Goal: Download file/media

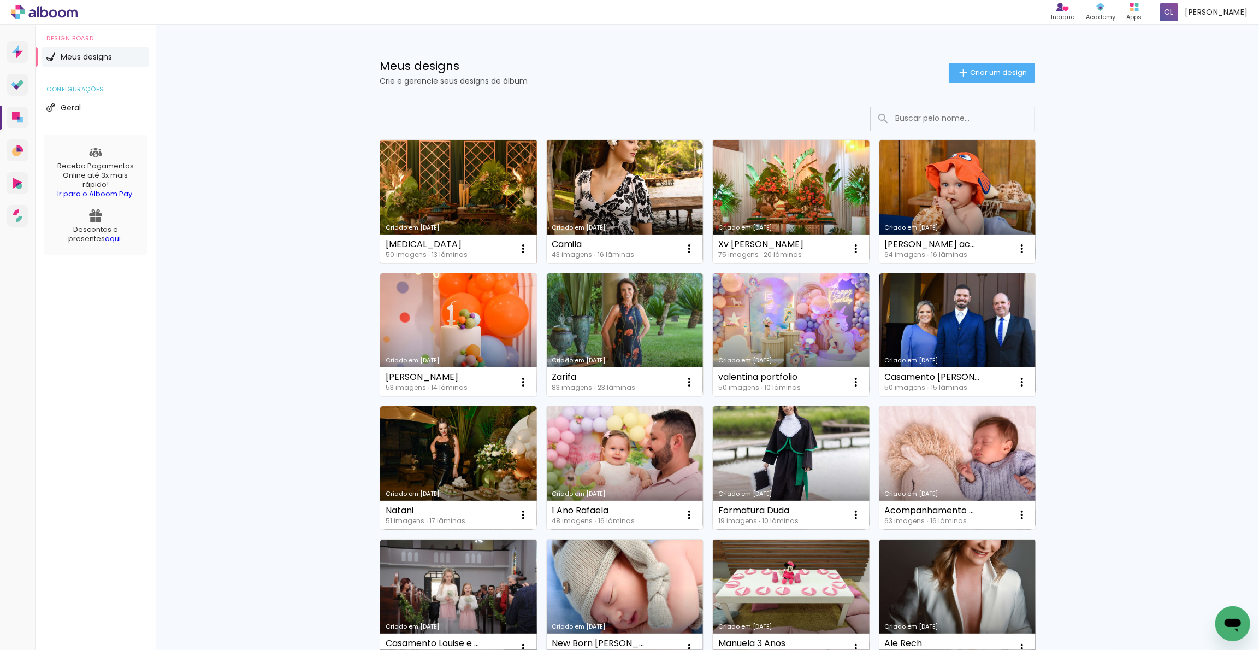
click at [490, 191] on link "Criado em [DATE]" at bounding box center [458, 201] width 157 height 123
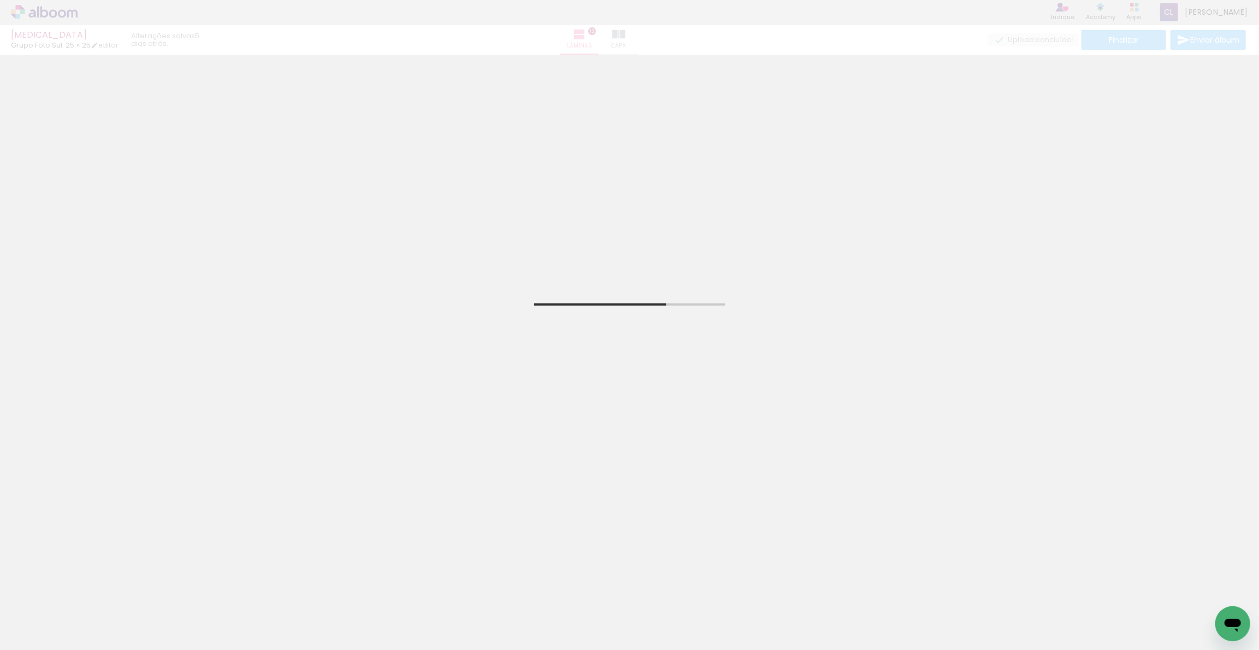
click at [27, 633] on span "Adicionar Fotos" at bounding box center [38, 635] width 33 height 12
click at [0, 0] on input "file" at bounding box center [0, 0] width 0 height 0
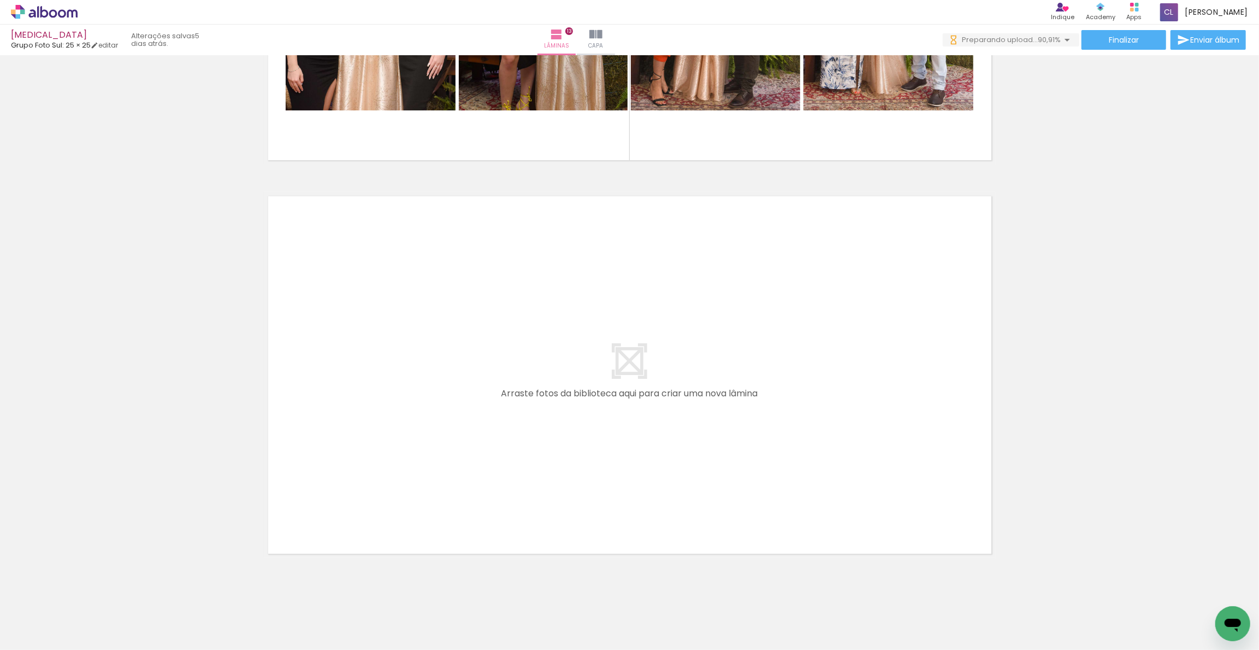
scroll to position [5022, 0]
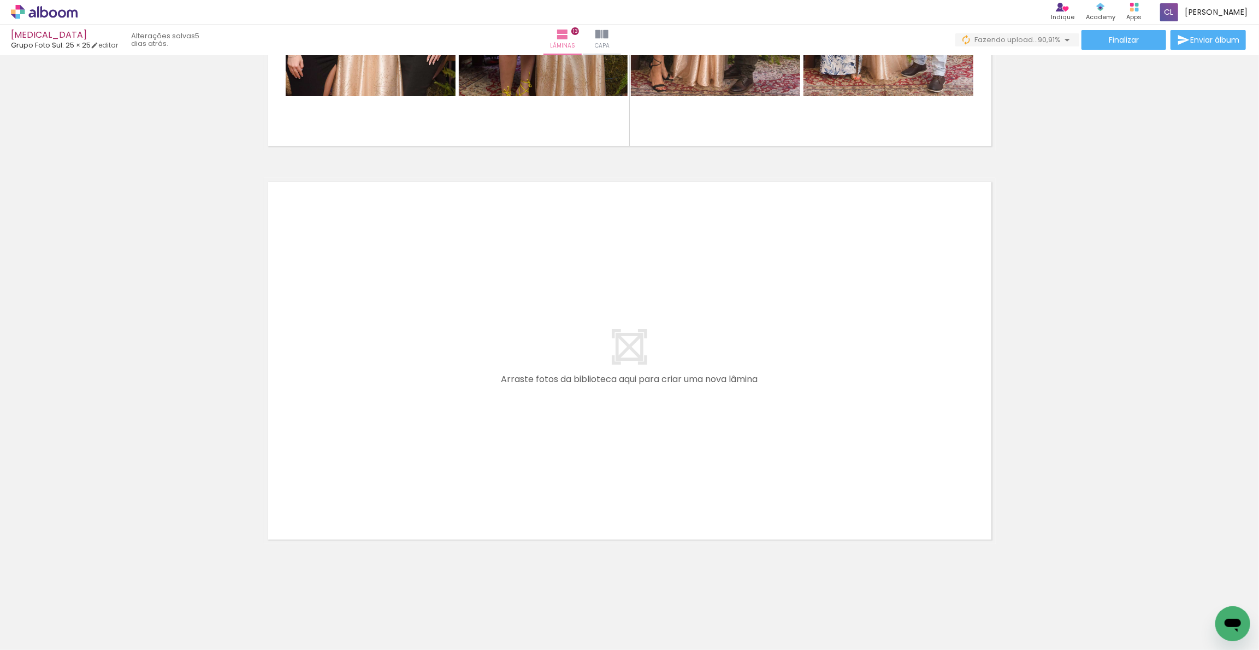
drag, startPoint x: 1256, startPoint y: 119, endPoint x: 12, endPoint y: 33, distance: 1247.3
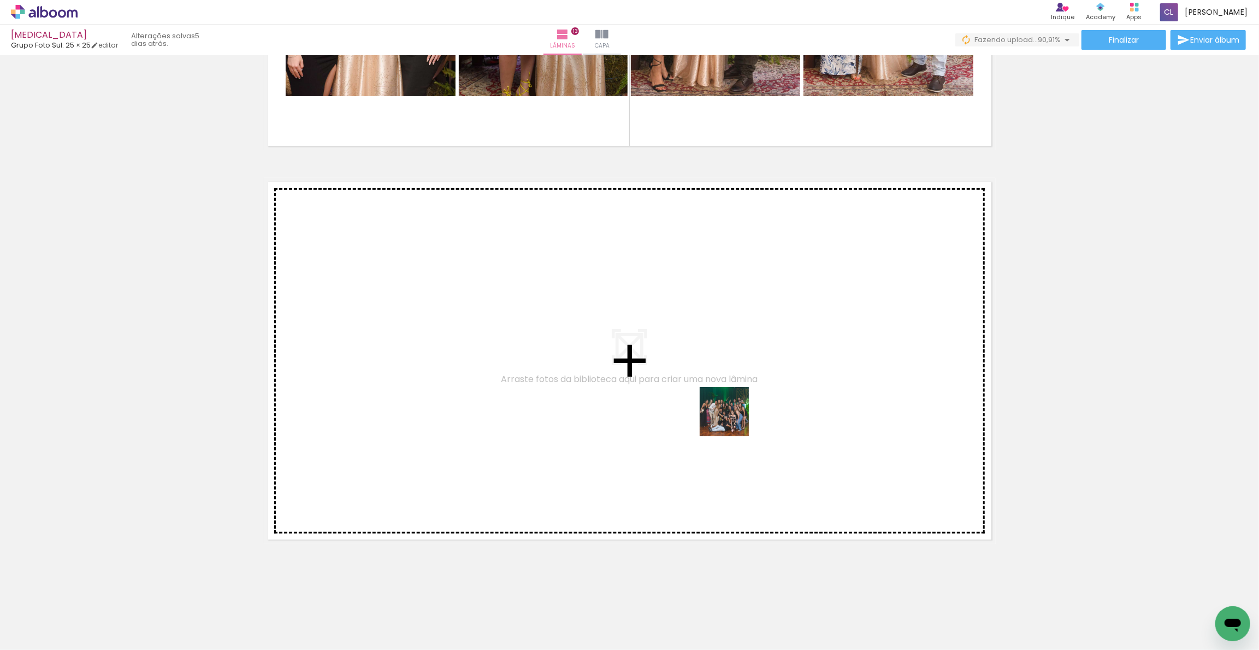
drag, startPoint x: 1007, startPoint y: 580, endPoint x: 733, endPoint y: 420, distance: 318.0
click at [733, 420] on quentale-workspace at bounding box center [629, 325] width 1259 height 650
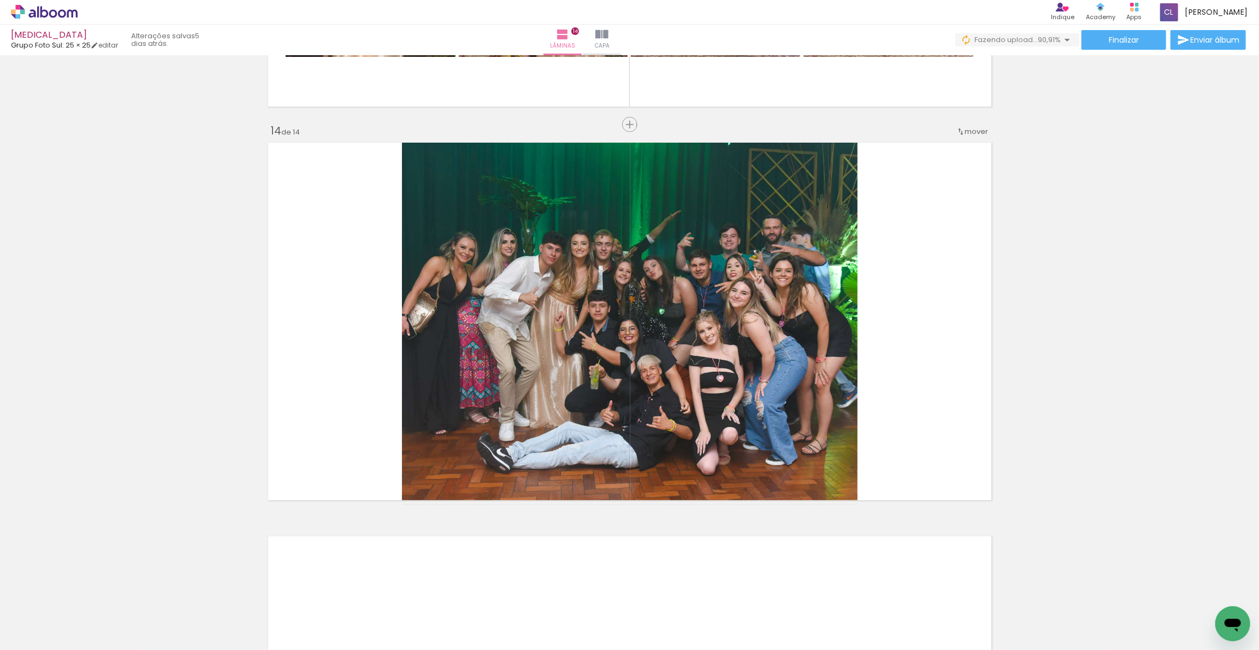
scroll to position [5065, 0]
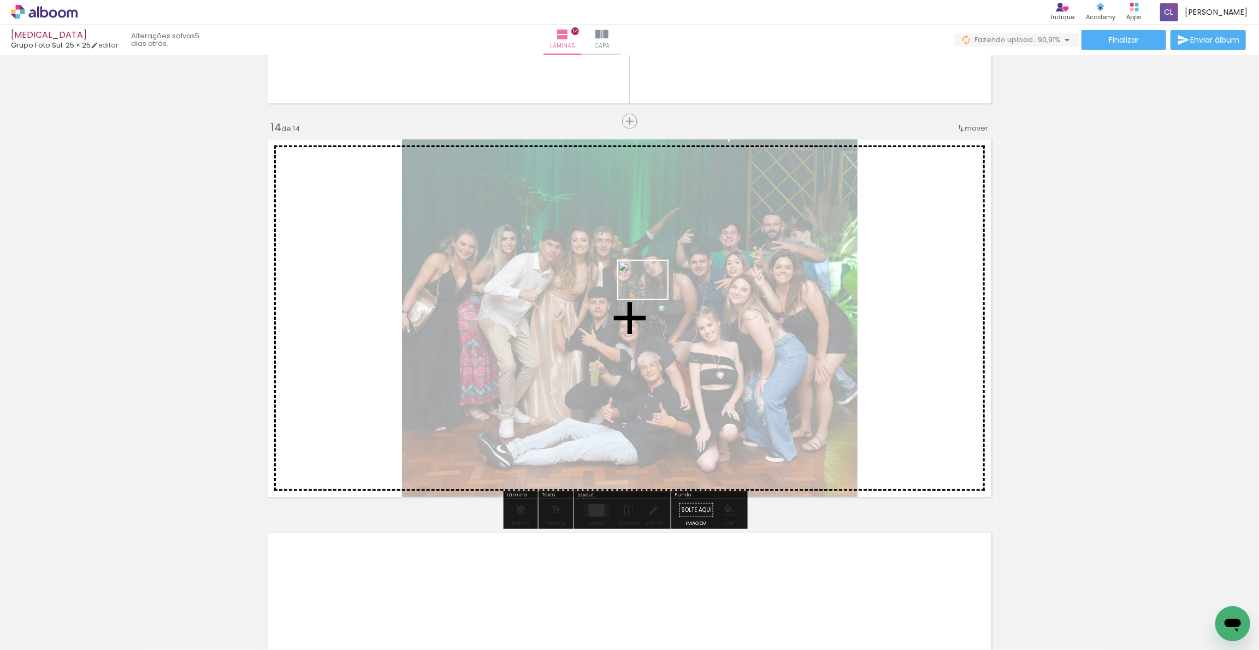
drag, startPoint x: 1142, startPoint y: 630, endPoint x: 1007, endPoint y: 542, distance: 160.3
click at [653, 298] on quentale-workspace at bounding box center [629, 325] width 1259 height 650
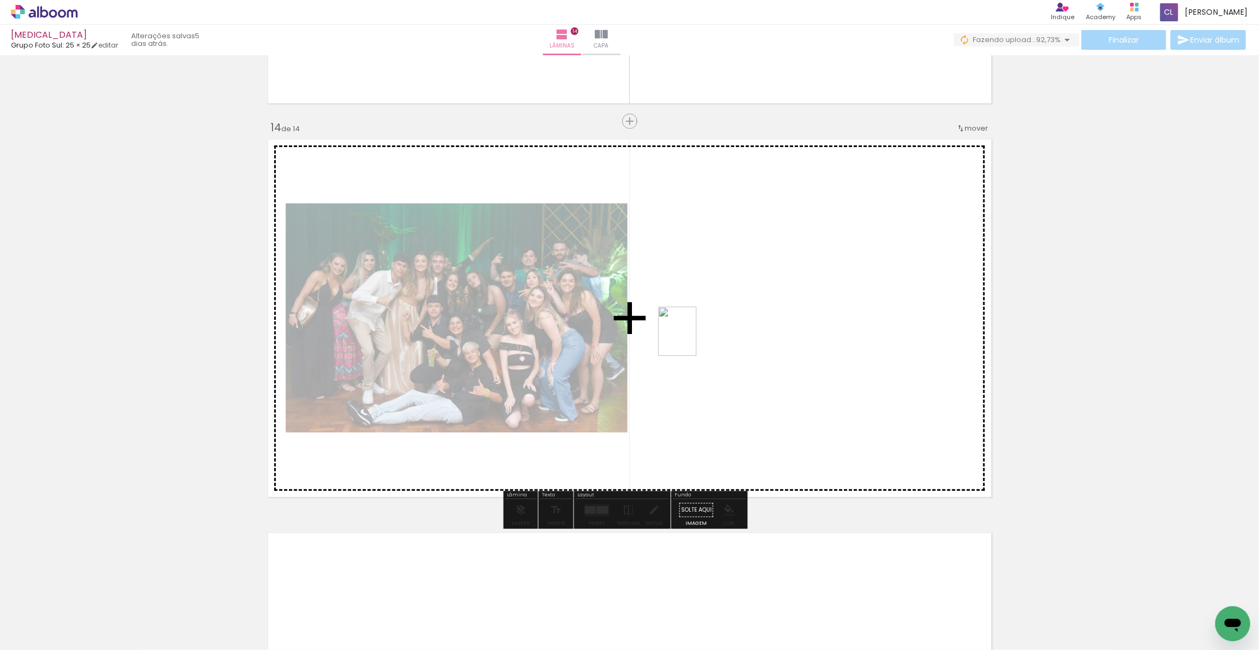
drag, startPoint x: 1186, startPoint y: 632, endPoint x: 691, endPoint y: 339, distance: 575.5
click at [691, 339] on quentale-workspace at bounding box center [629, 325] width 1259 height 650
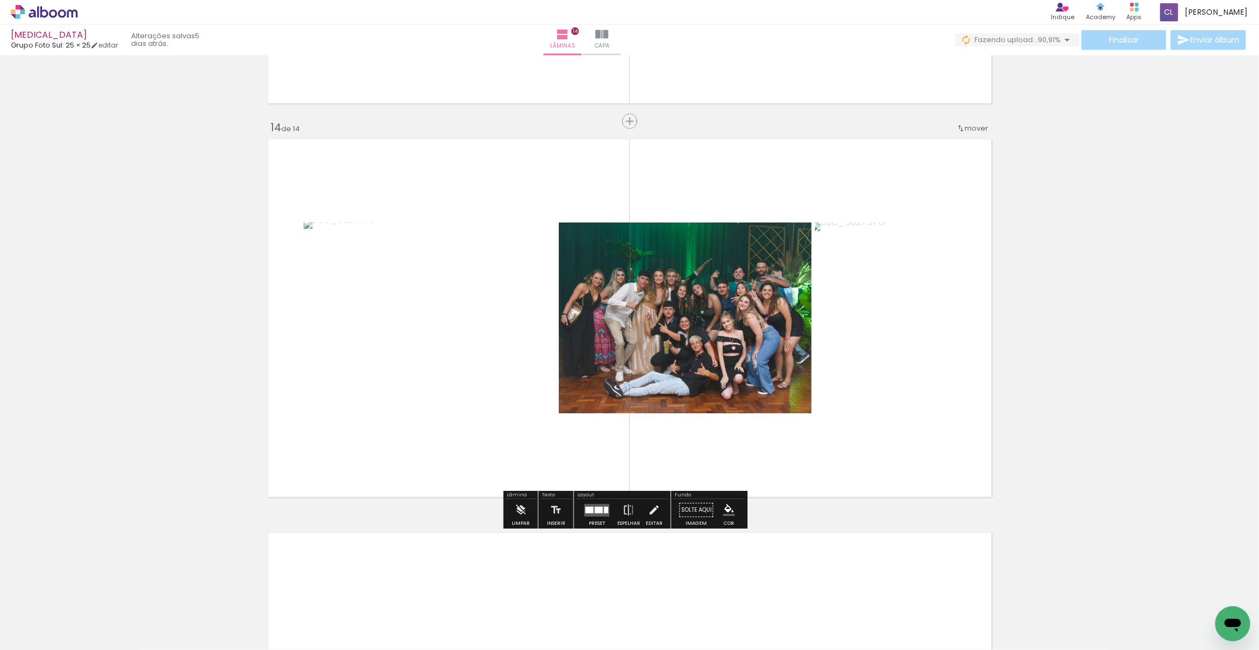
scroll to position [0, 2198]
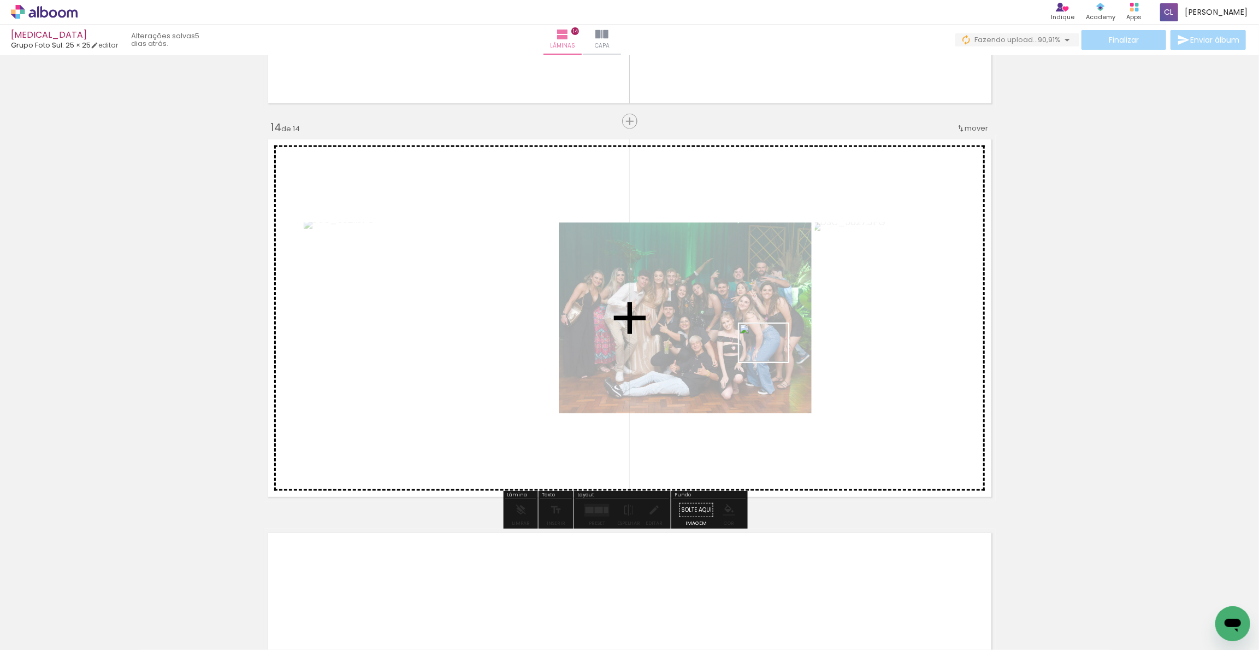
drag, startPoint x: 1161, startPoint y: 621, endPoint x: 1150, endPoint y: 612, distance: 14.1
click at [767, 366] on quentale-workspace at bounding box center [629, 325] width 1259 height 650
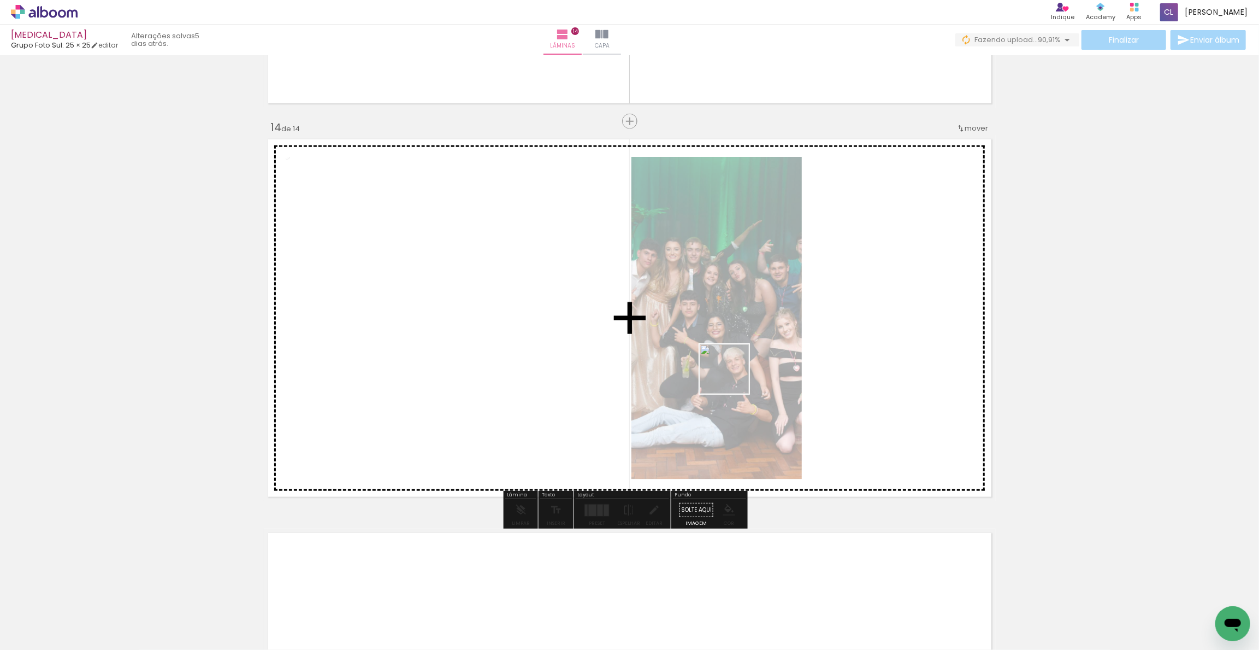
drag, startPoint x: 1199, startPoint y: 621, endPoint x: 728, endPoint y: 373, distance: 532.5
click at [728, 373] on quentale-workspace at bounding box center [629, 325] width 1259 height 650
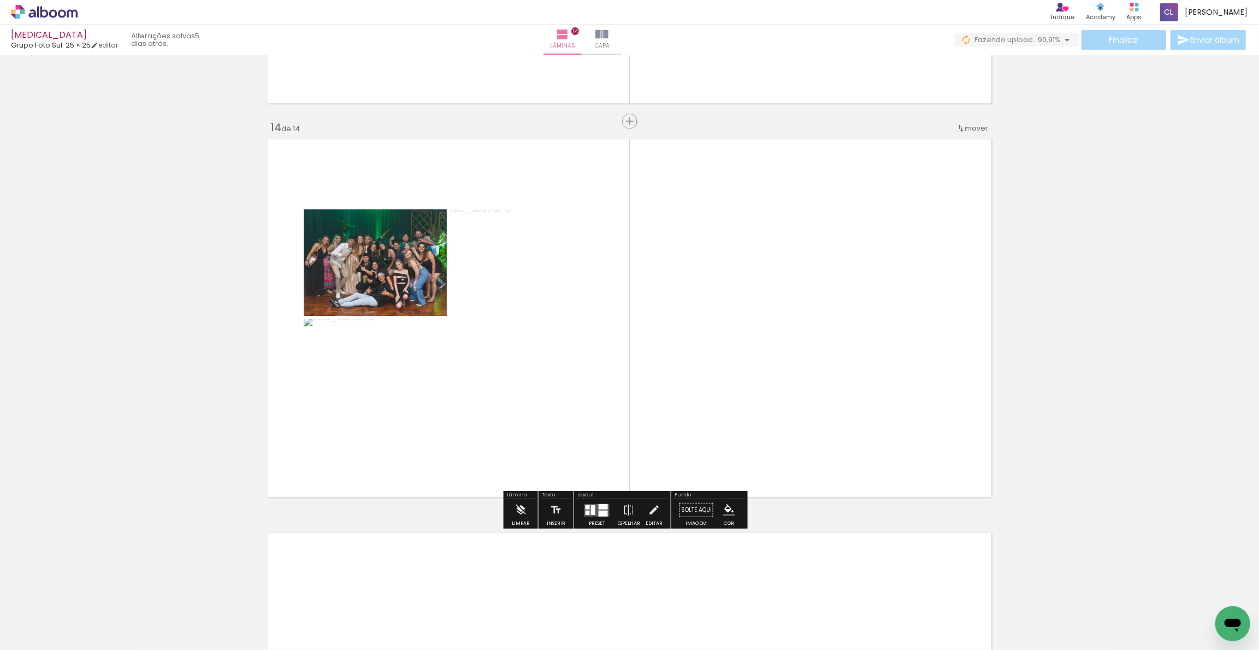
click at [595, 518] on div at bounding box center [596, 510] width 29 height 22
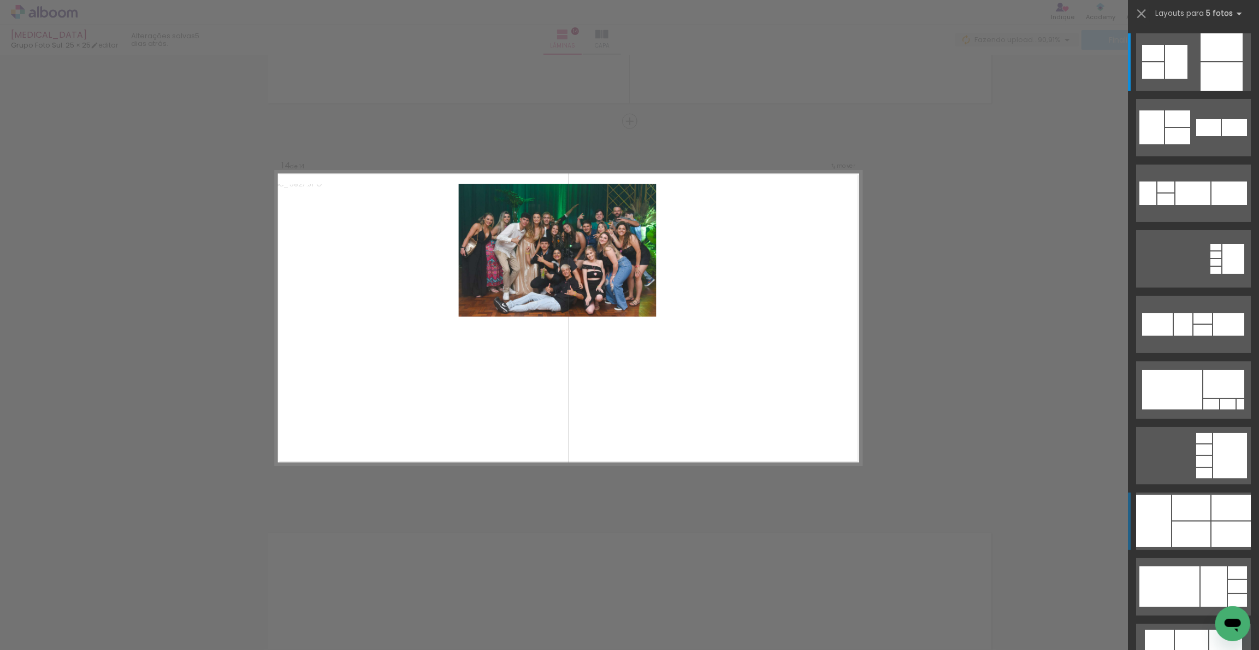
click at [1201, 525] on div at bounding box center [1191, 534] width 38 height 26
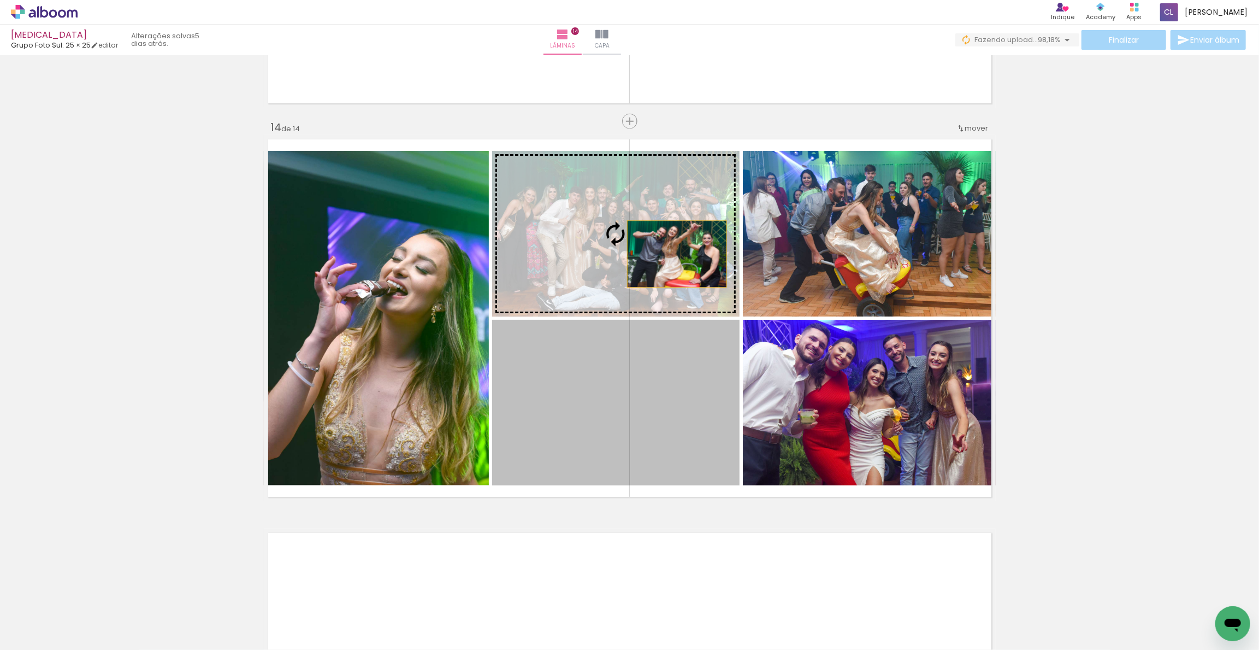
drag, startPoint x: 654, startPoint y: 403, endPoint x: 680, endPoint y: 258, distance: 147.6
click at [0, 0] on slot at bounding box center [0, 0] width 0 height 0
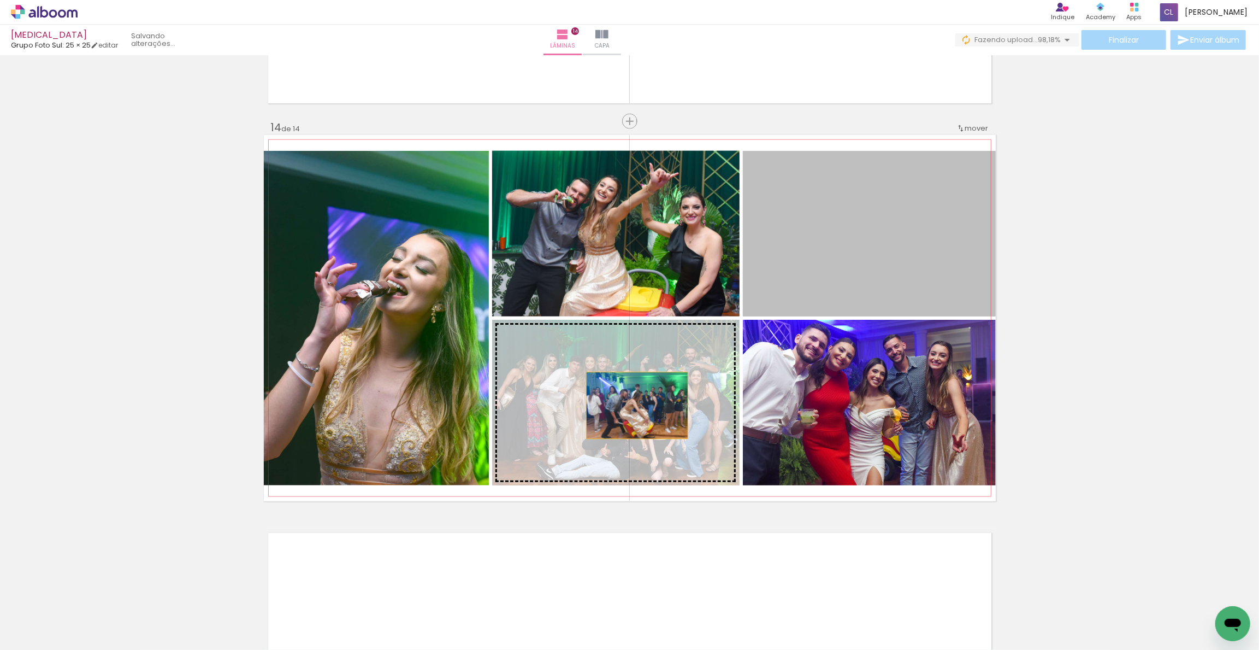
drag, startPoint x: 822, startPoint y: 271, endPoint x: 630, endPoint y: 405, distance: 234.1
click at [0, 0] on slot at bounding box center [0, 0] width 0 height 0
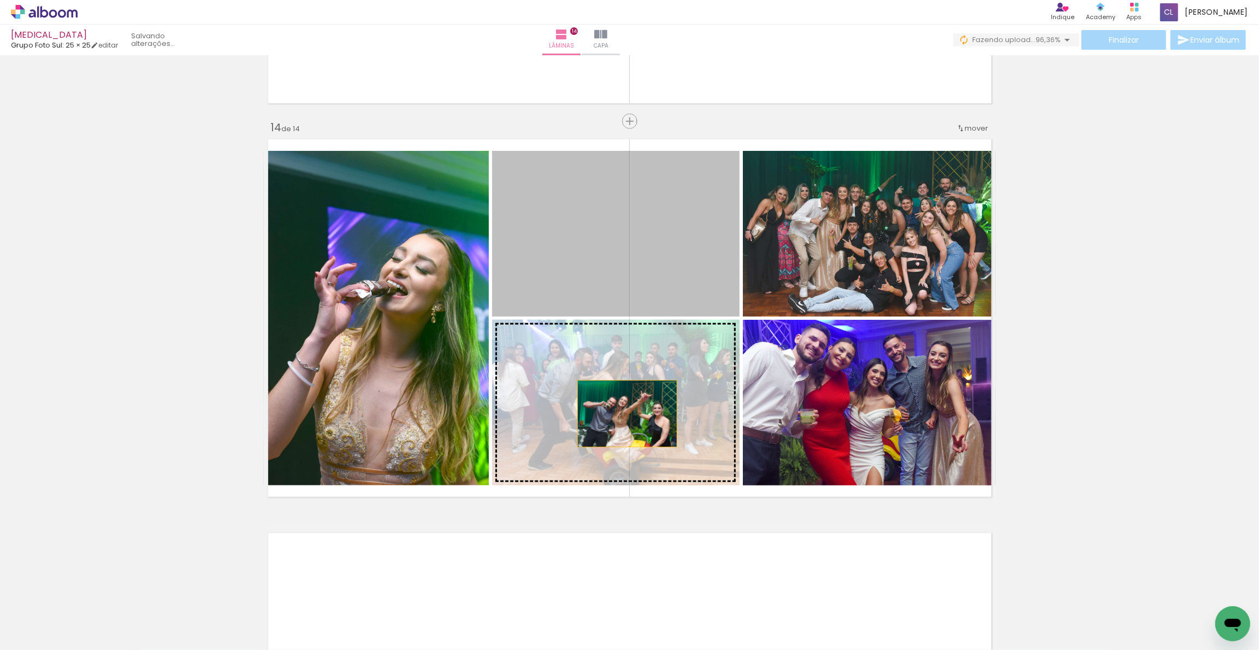
drag, startPoint x: 621, startPoint y: 285, endPoint x: 622, endPoint y: 415, distance: 130.6
click at [0, 0] on slot at bounding box center [0, 0] width 0 height 0
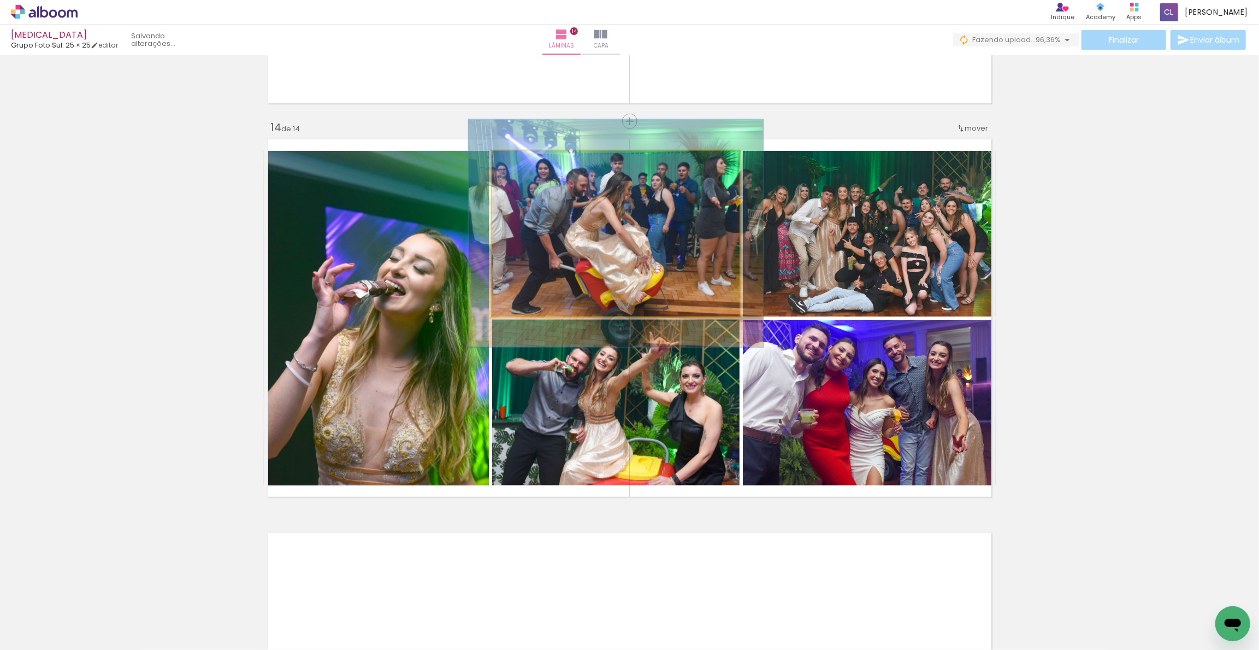
drag, startPoint x: 514, startPoint y: 165, endPoint x: 521, endPoint y: 165, distance: 7.1
click at [521, 165] on div at bounding box center [524, 161] width 17 height 17
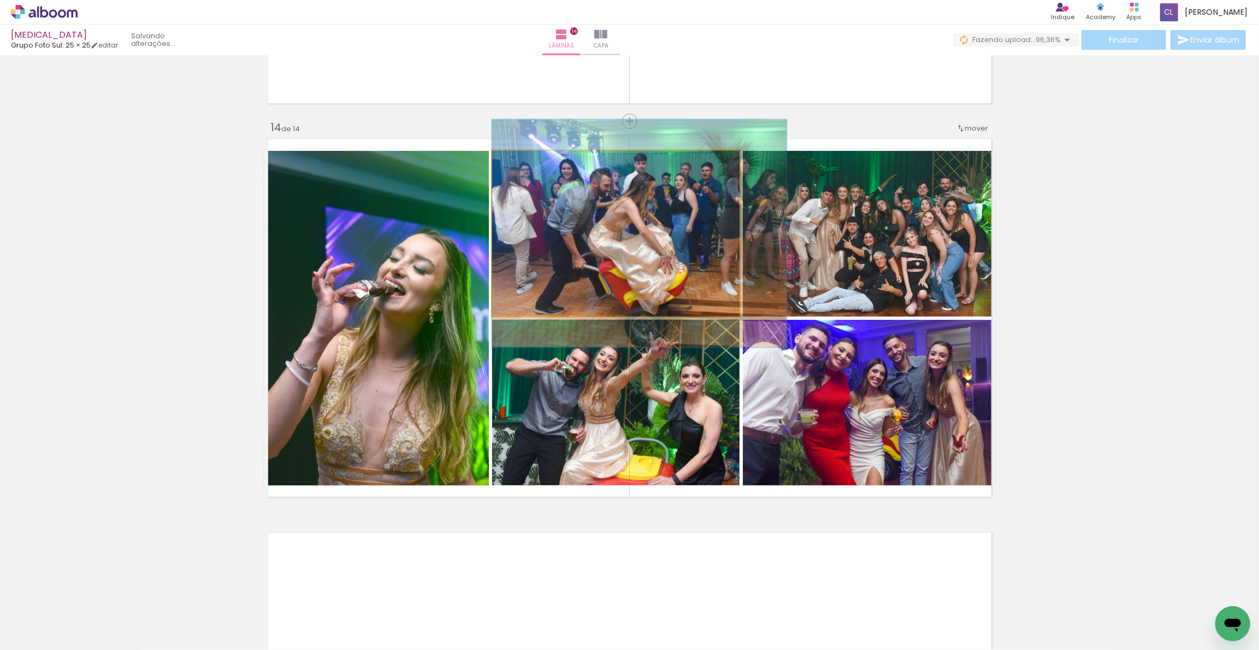
drag, startPoint x: 549, startPoint y: 206, endPoint x: 584, endPoint y: 206, distance: 35.0
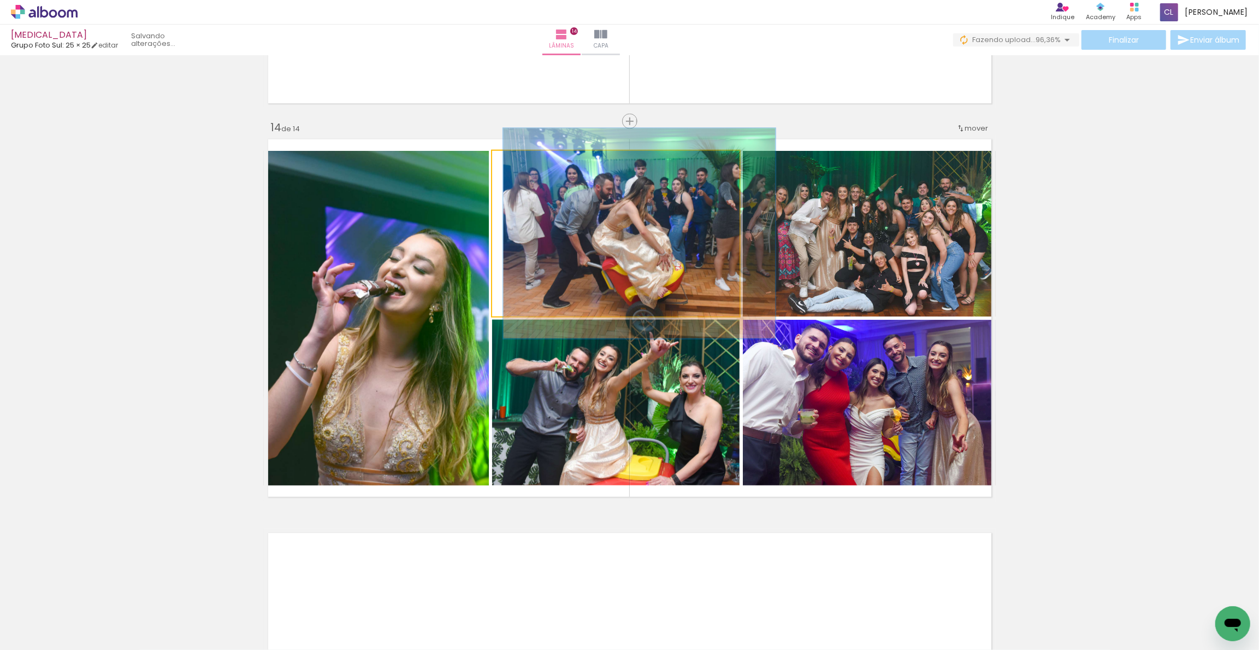
drag, startPoint x: 521, startPoint y: 162, endPoint x: 540, endPoint y: 186, distance: 31.1
click at [519, 164] on div at bounding box center [522, 162] width 10 height 10
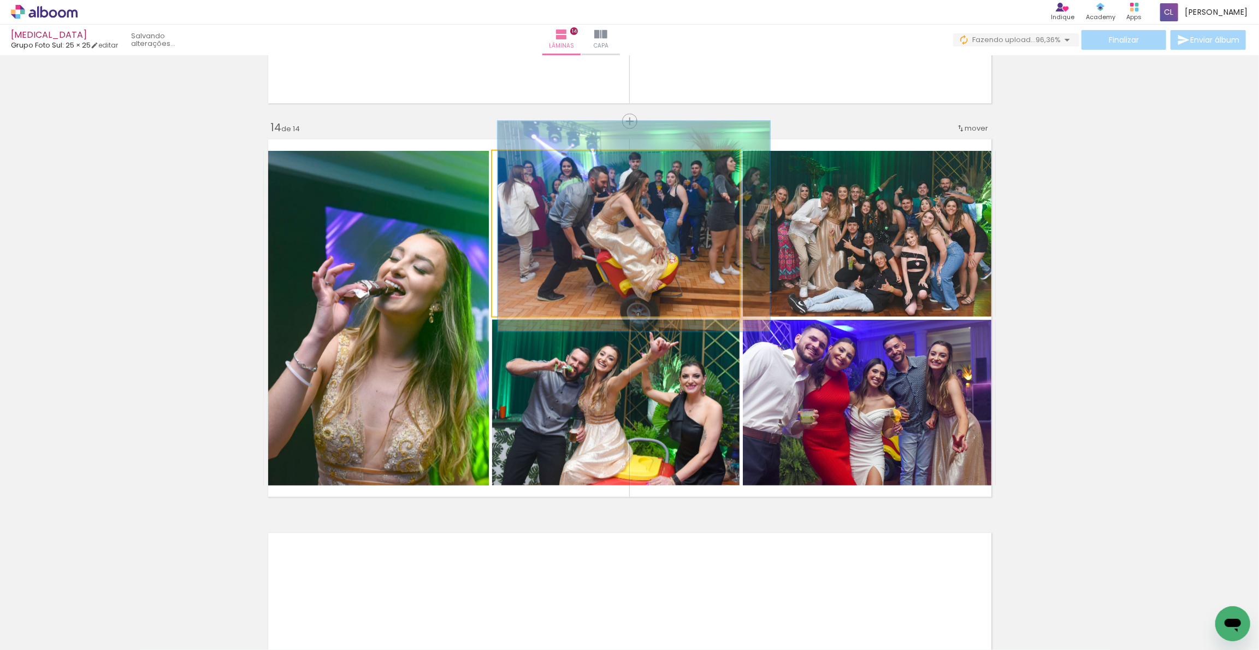
type paper-slider "110"
click at [518, 165] on div at bounding box center [522, 162] width 10 height 10
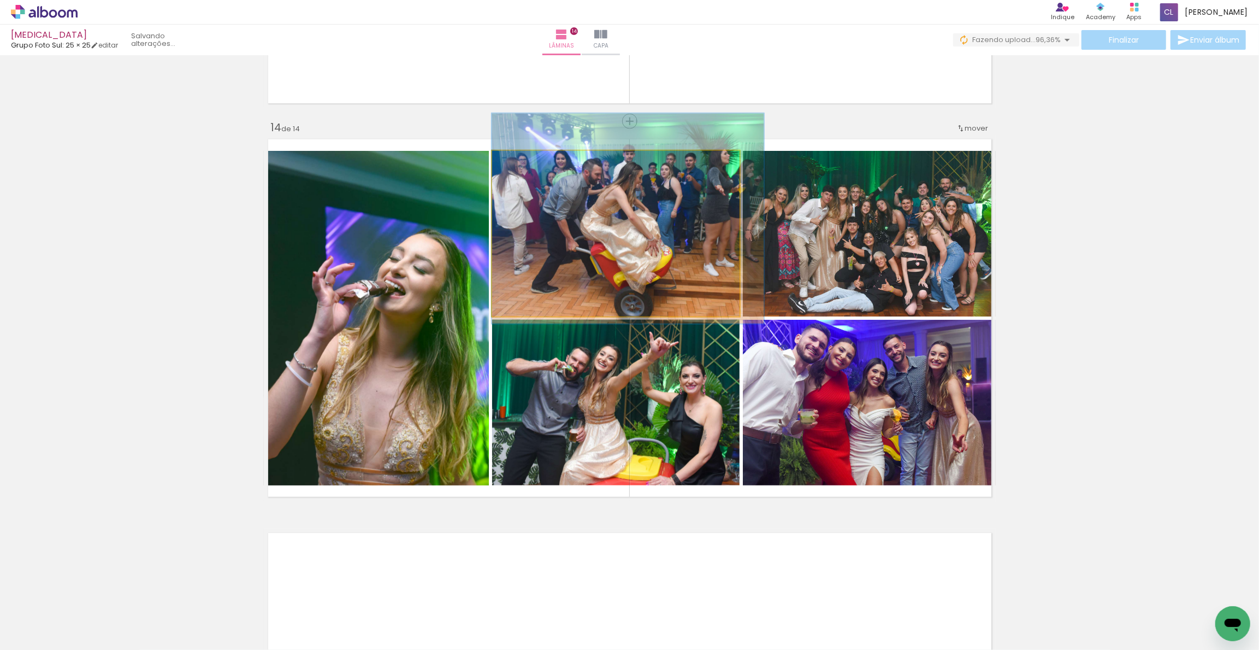
drag, startPoint x: 601, startPoint y: 254, endPoint x: 623, endPoint y: 249, distance: 22.4
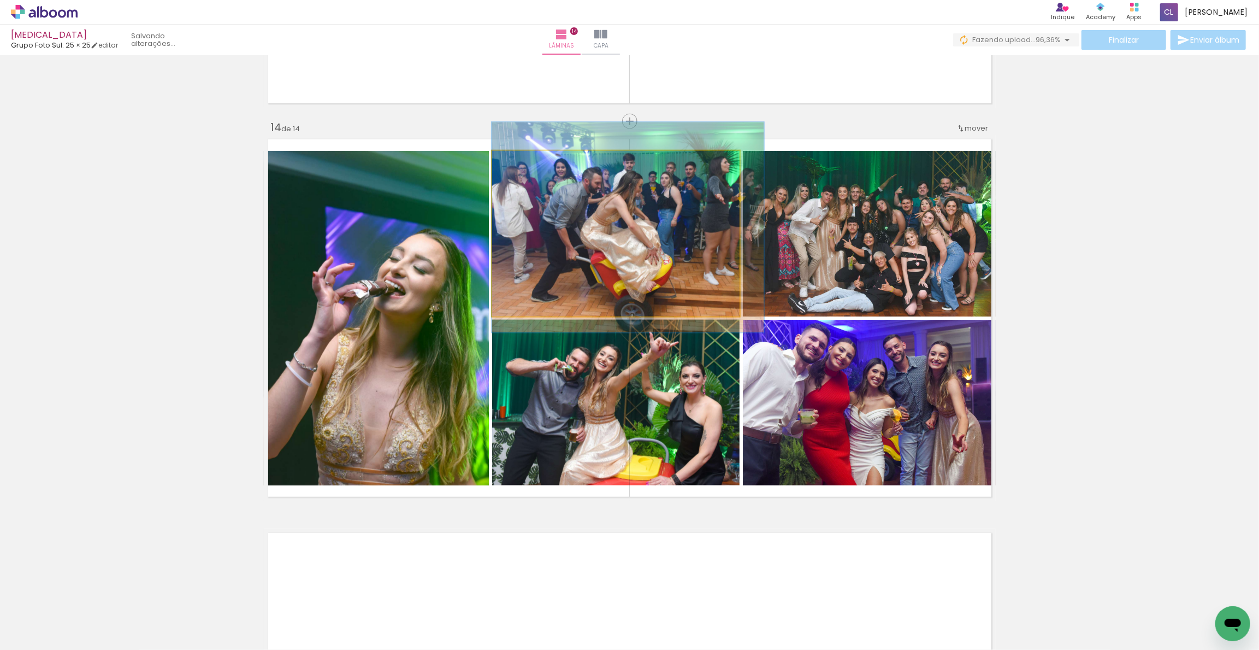
drag, startPoint x: 687, startPoint y: 246, endPoint x: 689, endPoint y: 255, distance: 9.0
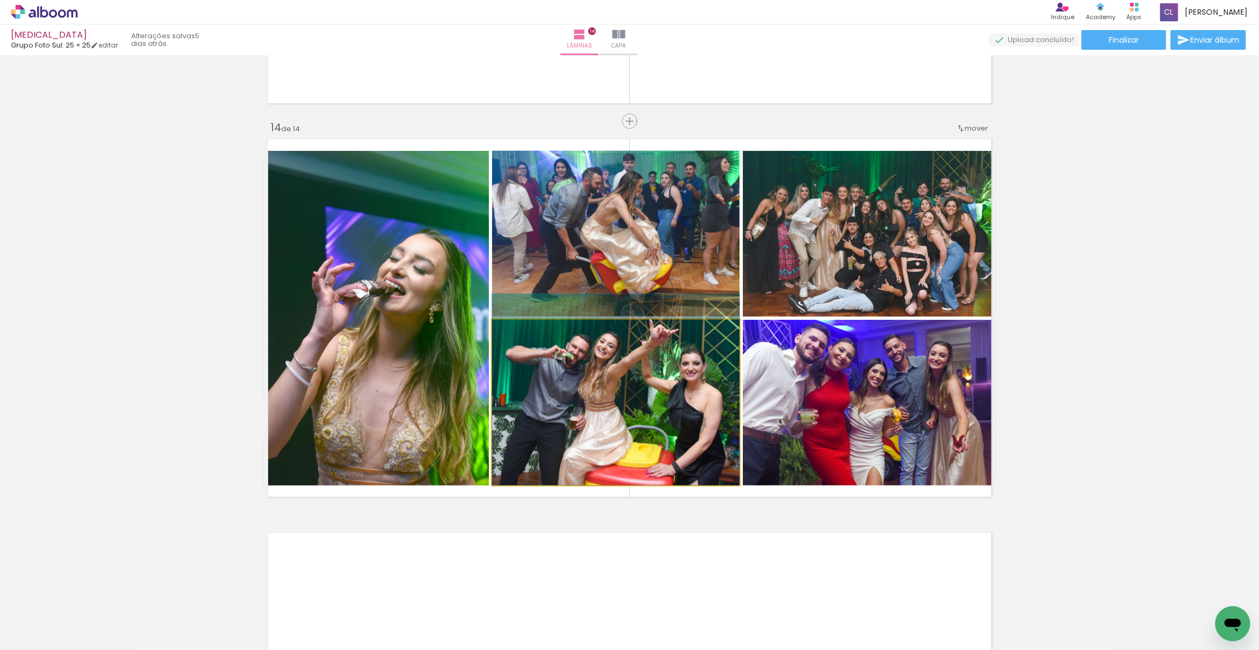
drag, startPoint x: 663, startPoint y: 418, endPoint x: 672, endPoint y: 400, distance: 19.8
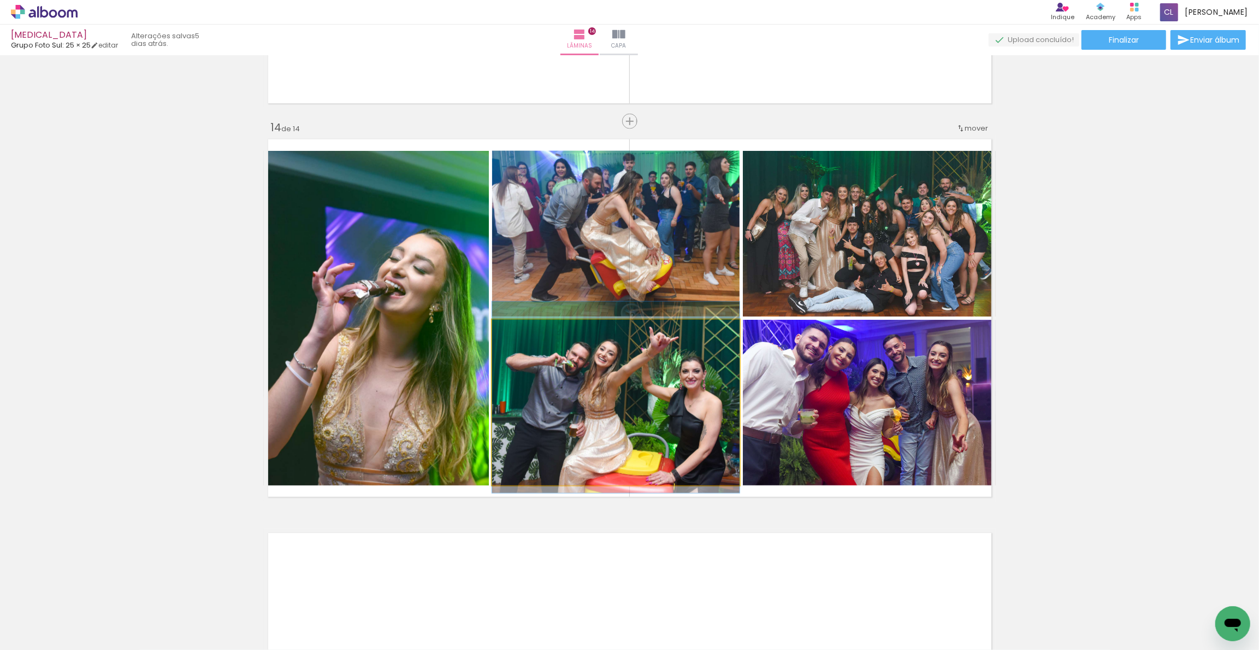
drag, startPoint x: 670, startPoint y: 401, endPoint x: 670, endPoint y: 409, distance: 7.6
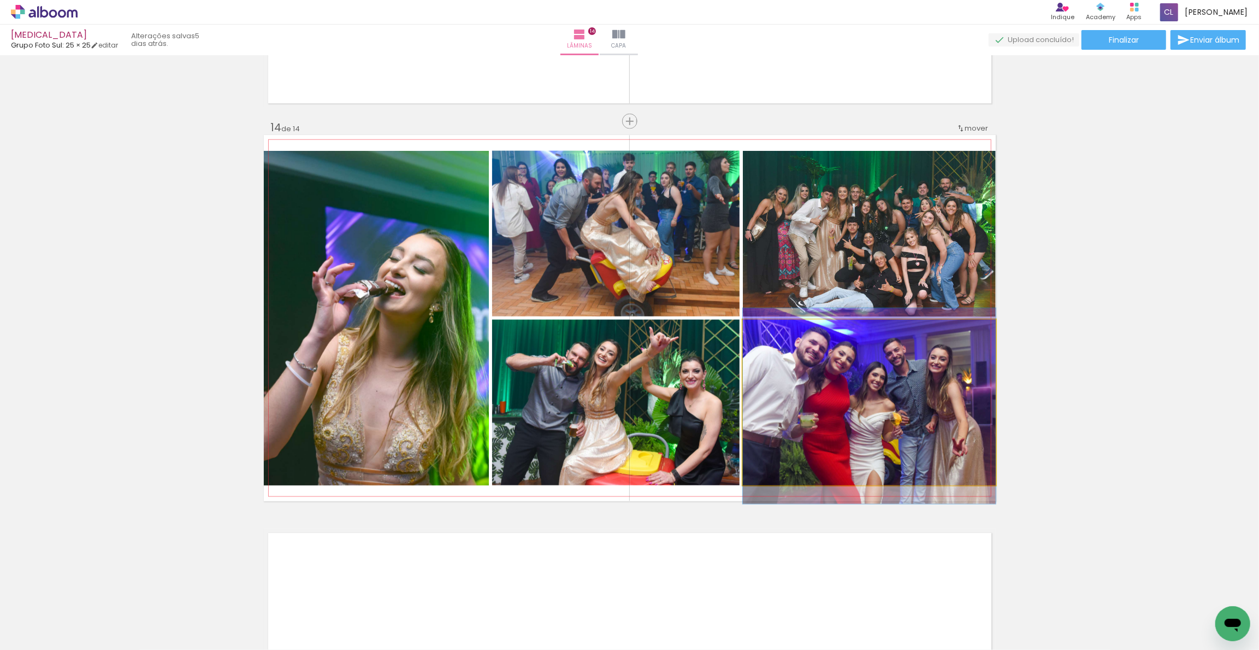
drag, startPoint x: 901, startPoint y: 401, endPoint x: 914, endPoint y: 405, distance: 13.7
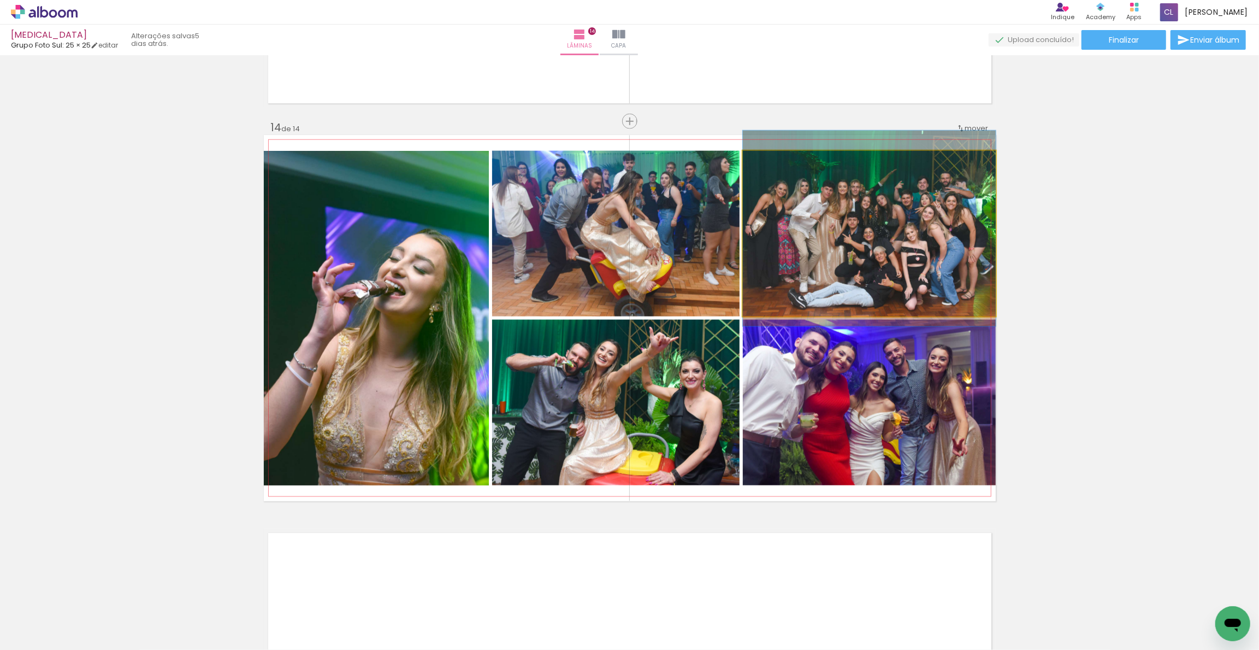
drag, startPoint x: 886, startPoint y: 261, endPoint x: 881, endPoint y: 256, distance: 7.0
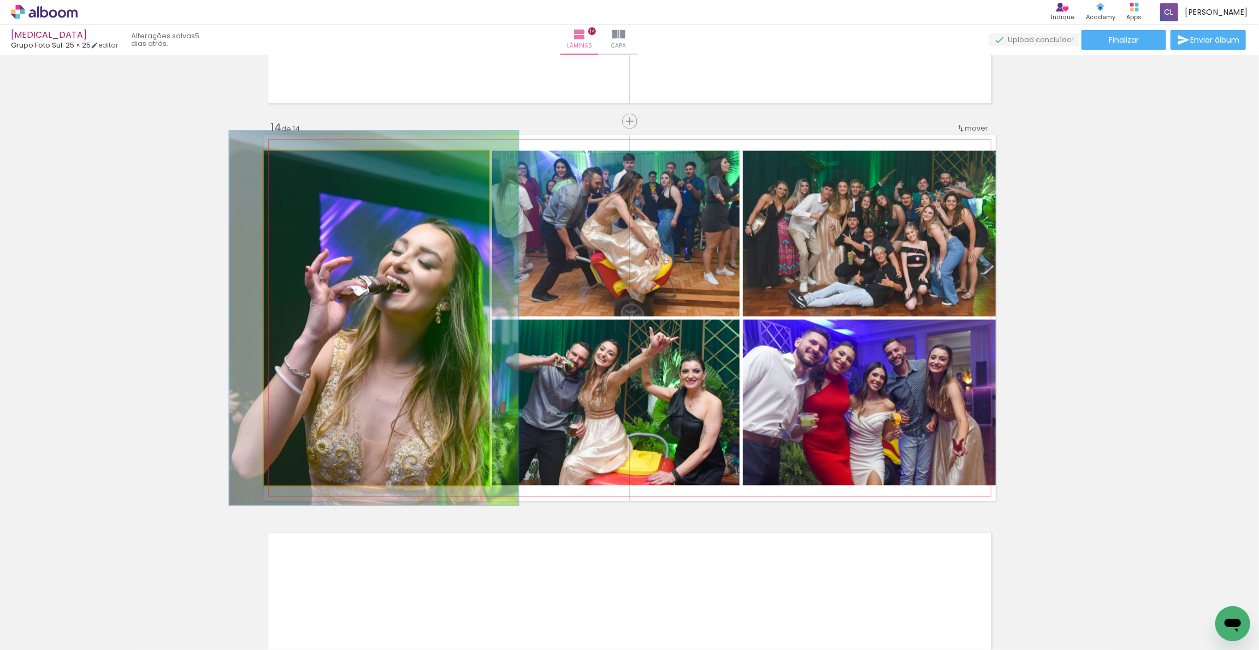
type paper-slider "112"
click at [294, 165] on div at bounding box center [293, 161] width 17 height 17
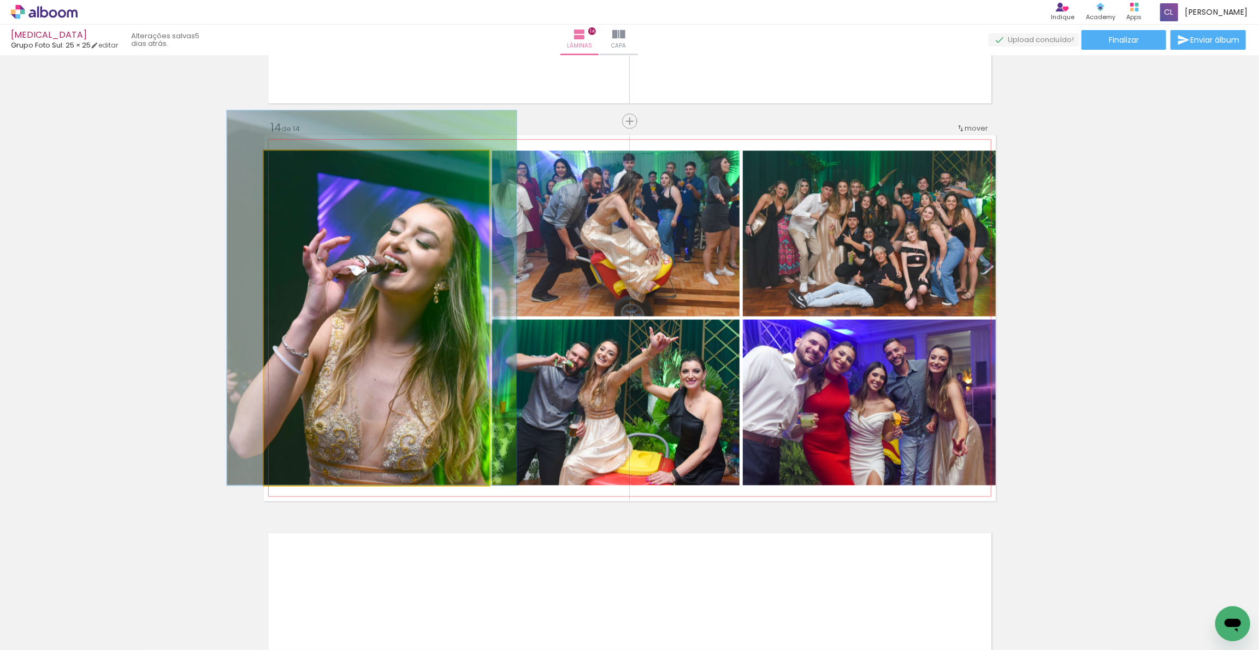
drag, startPoint x: 324, startPoint y: 252, endPoint x: 322, endPoint y: 228, distance: 24.1
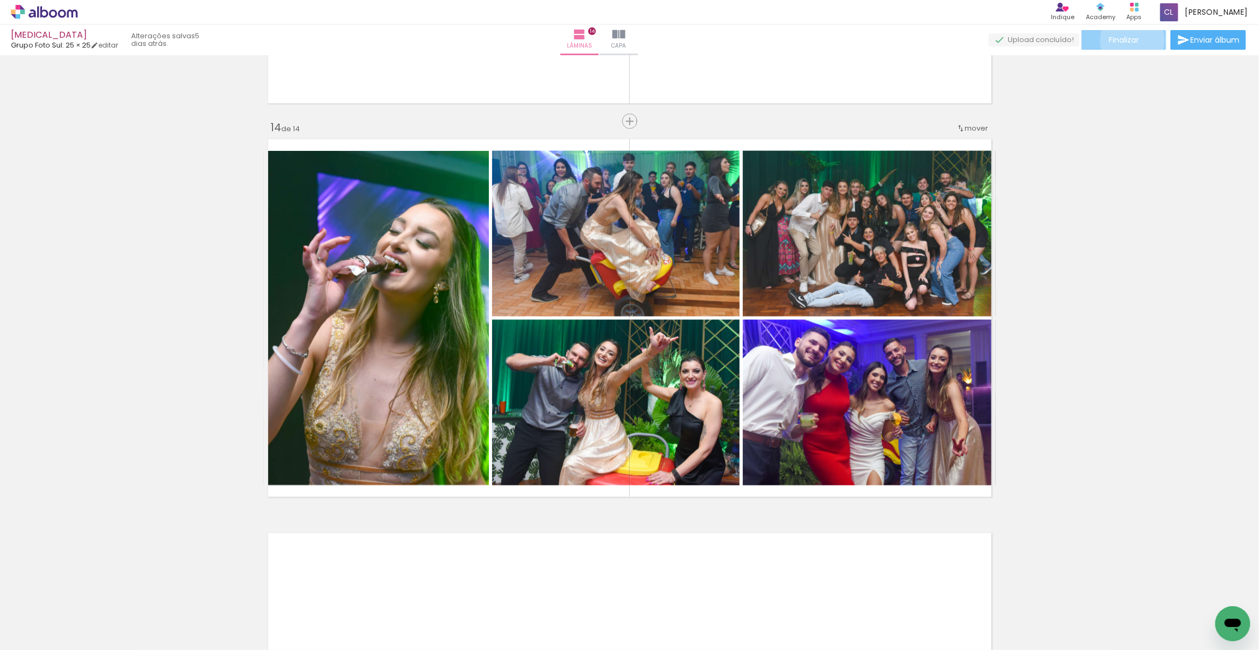
click at [1129, 40] on span "Finalizar" at bounding box center [1124, 40] width 30 height 8
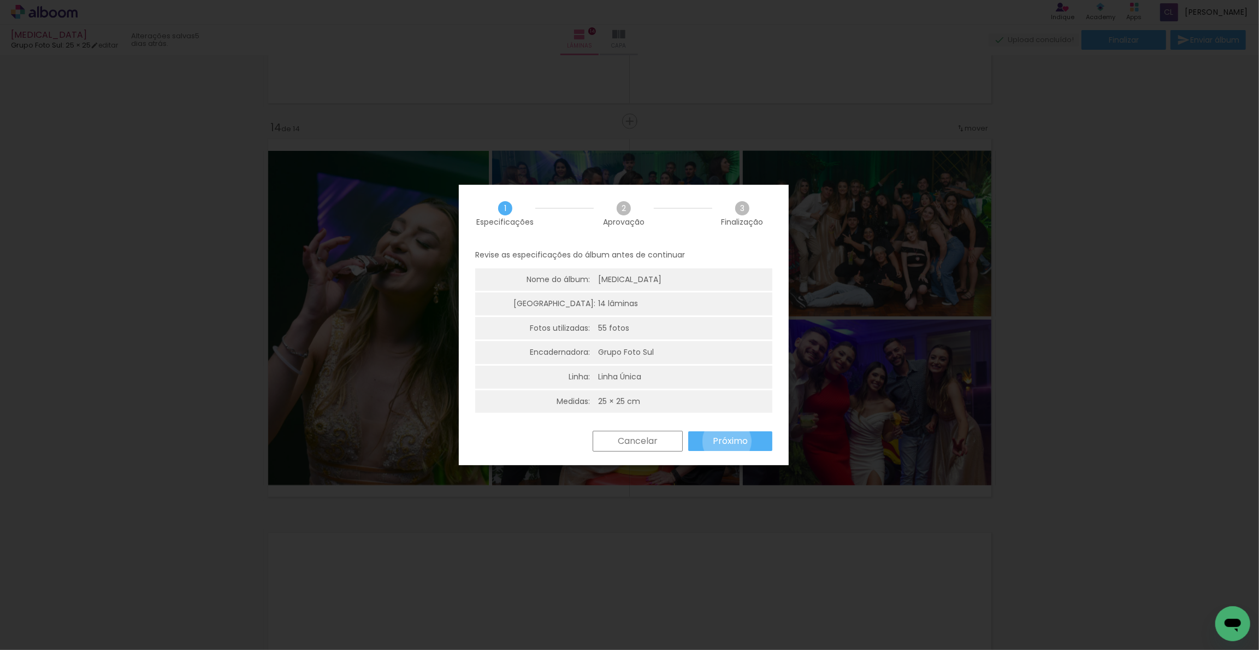
click at [0, 0] on slot "Próximo" at bounding box center [0, 0] width 0 height 0
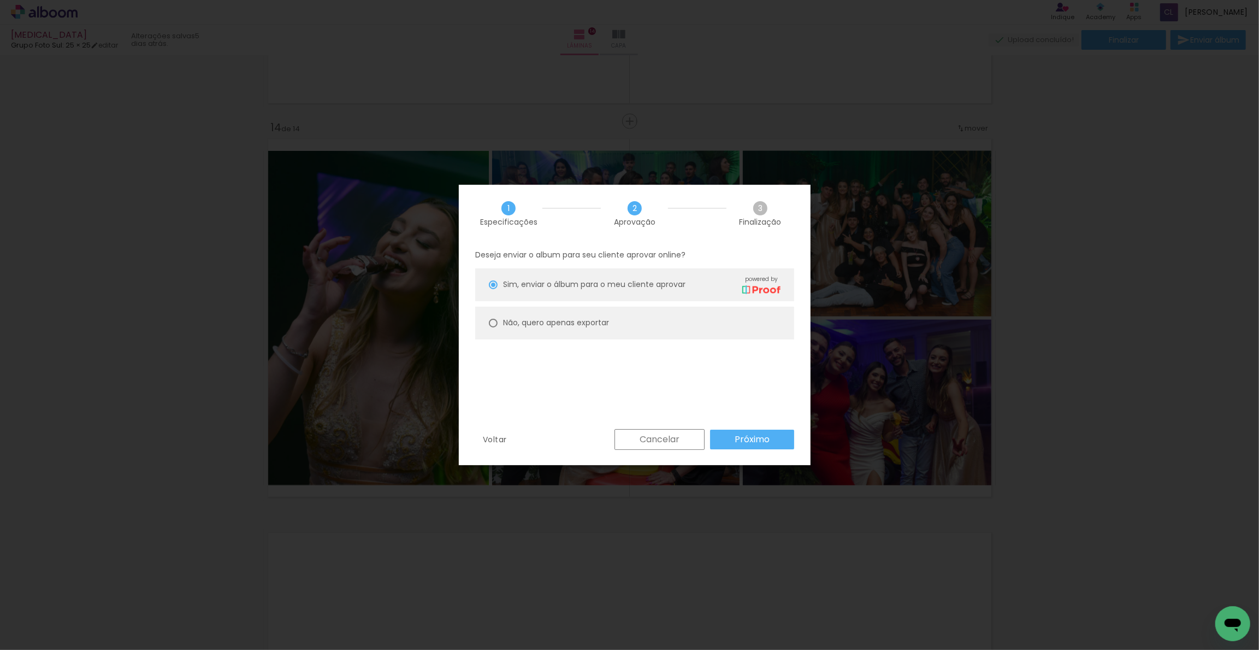
drag, startPoint x: 532, startPoint y: 321, endPoint x: 597, endPoint y: 344, distance: 68.8
type paper-radio-button "on"
type input "Alta, 300 DPI"
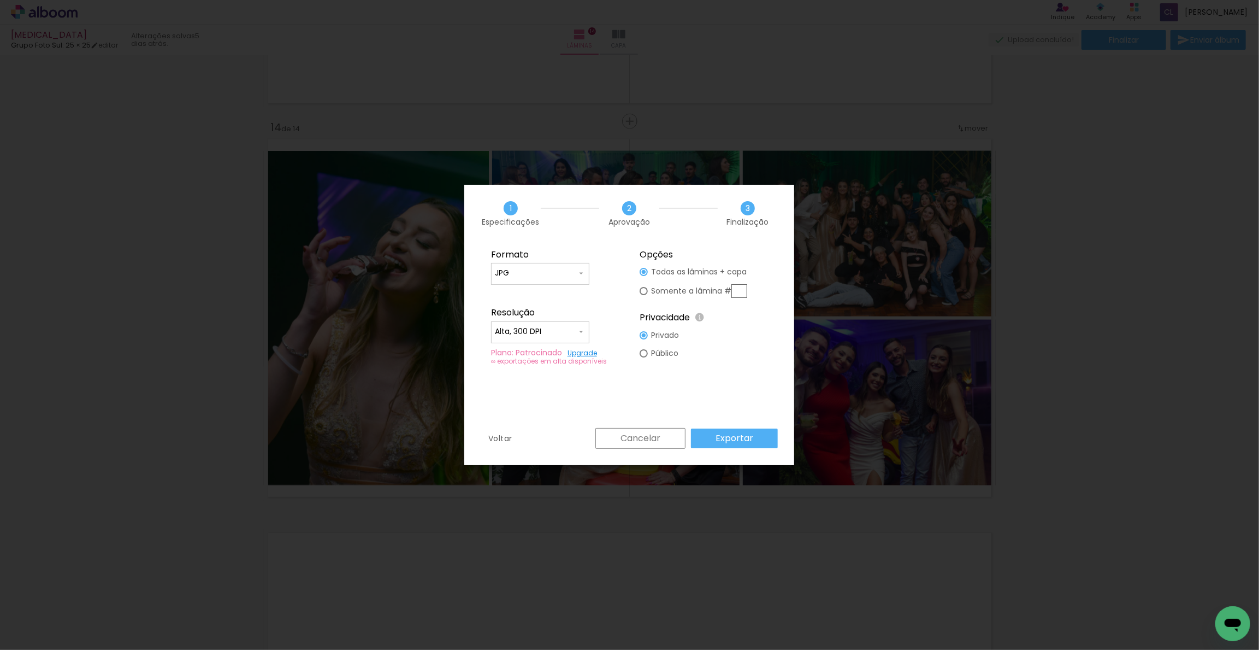
click at [0, 0] on slot "Somente a lâmina #" at bounding box center [0, 0] width 0 height 0
type paper-radio-button "on"
click at [0, 0] on input "text" at bounding box center [0, 0] width 0 height 0
type input "14"
click at [0, 0] on slot "Exportar" at bounding box center [0, 0] width 0 height 0
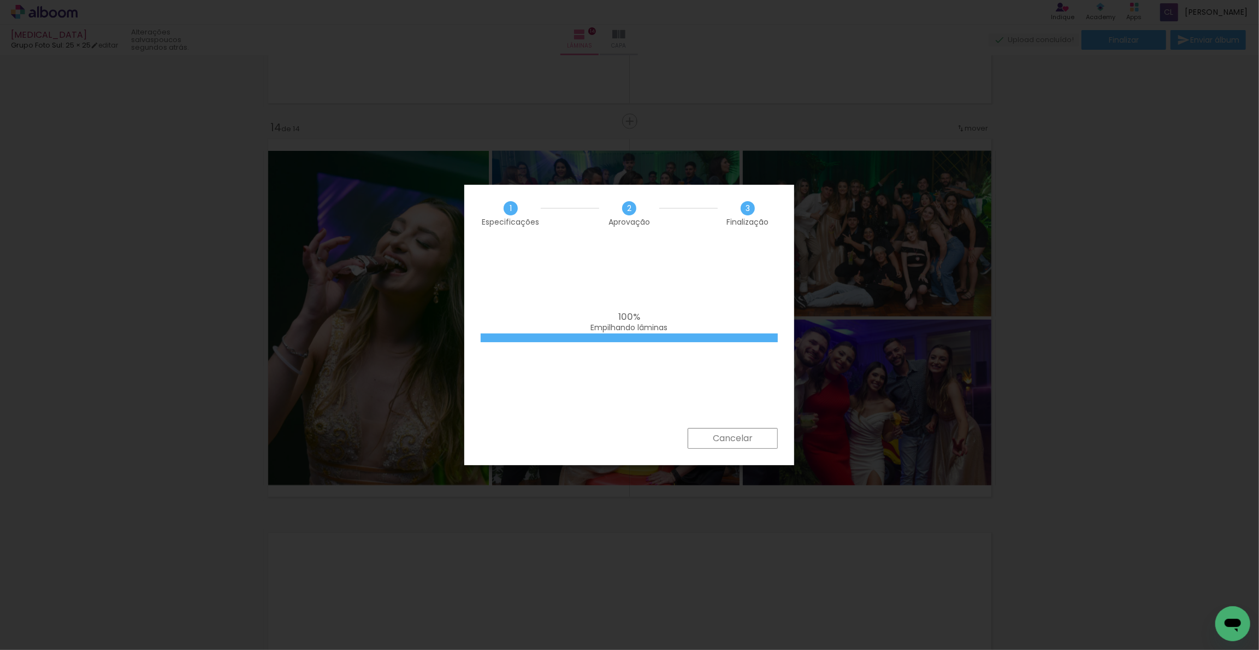
scroll to position [0, 2198]
click at [1071, 180] on iron-overlay-backdrop at bounding box center [629, 325] width 1259 height 650
click at [1017, 239] on iron-overlay-backdrop at bounding box center [629, 325] width 1259 height 650
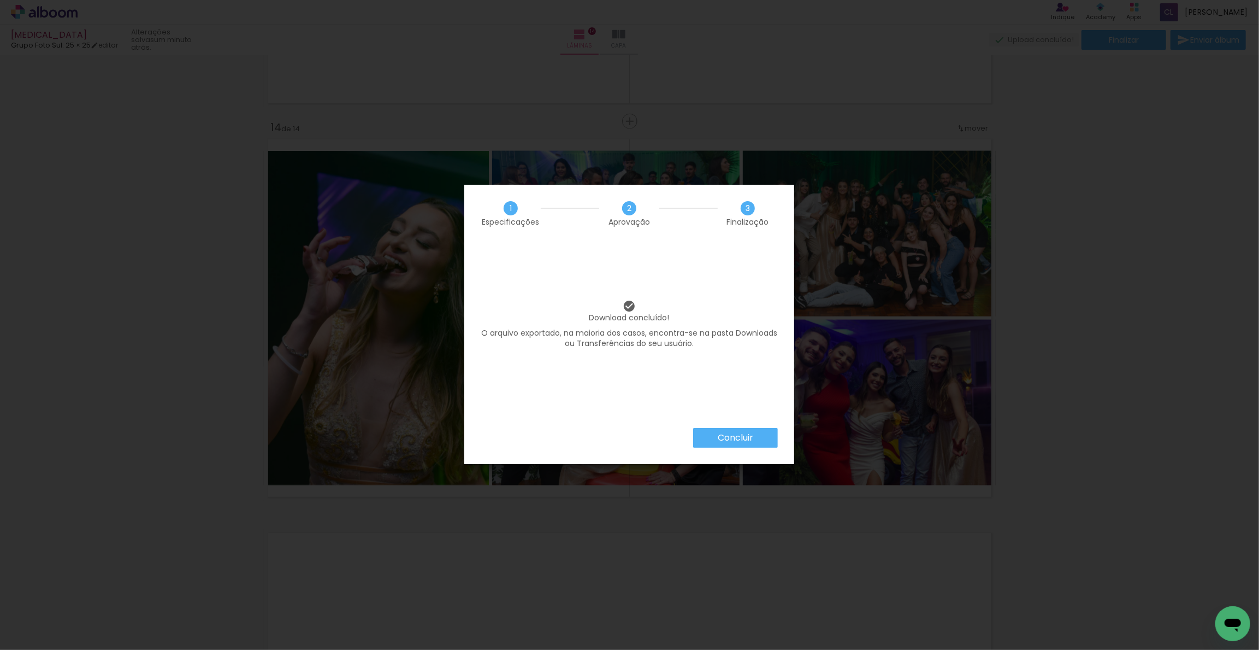
click at [749, 429] on paper-button "Concluir" at bounding box center [735, 438] width 85 height 20
